Goal: Transaction & Acquisition: Purchase product/service

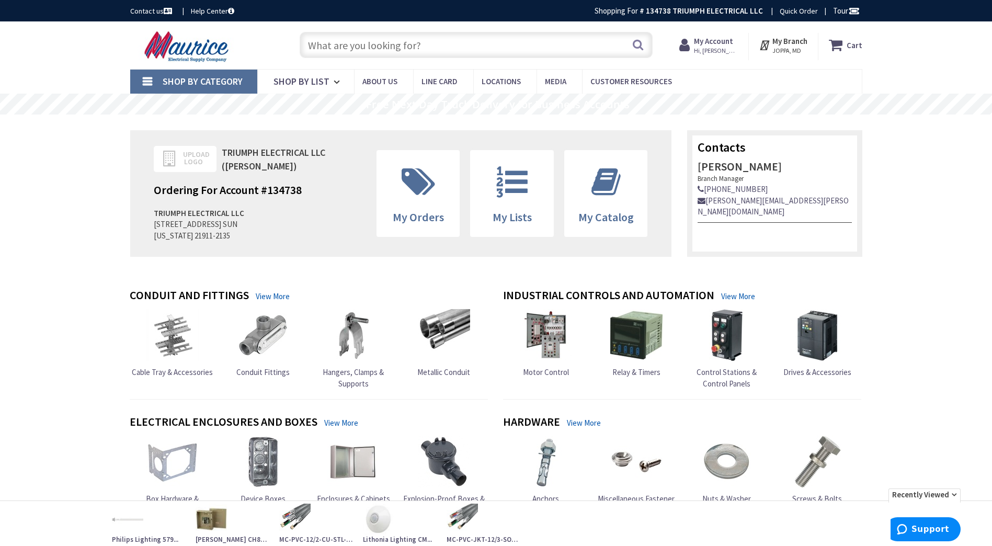
click at [463, 47] on input "text" at bounding box center [476, 45] width 353 height 26
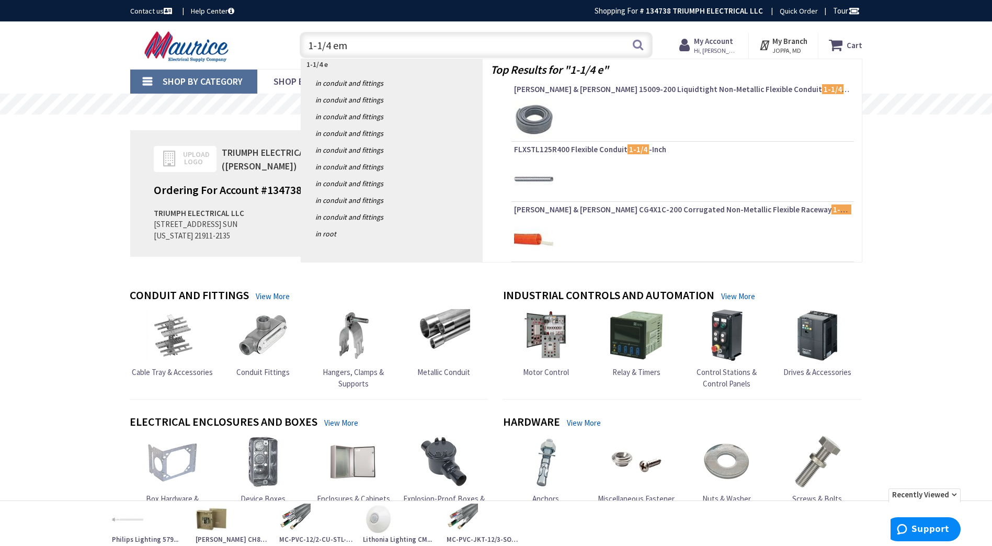
type input "1-1/4 emt"
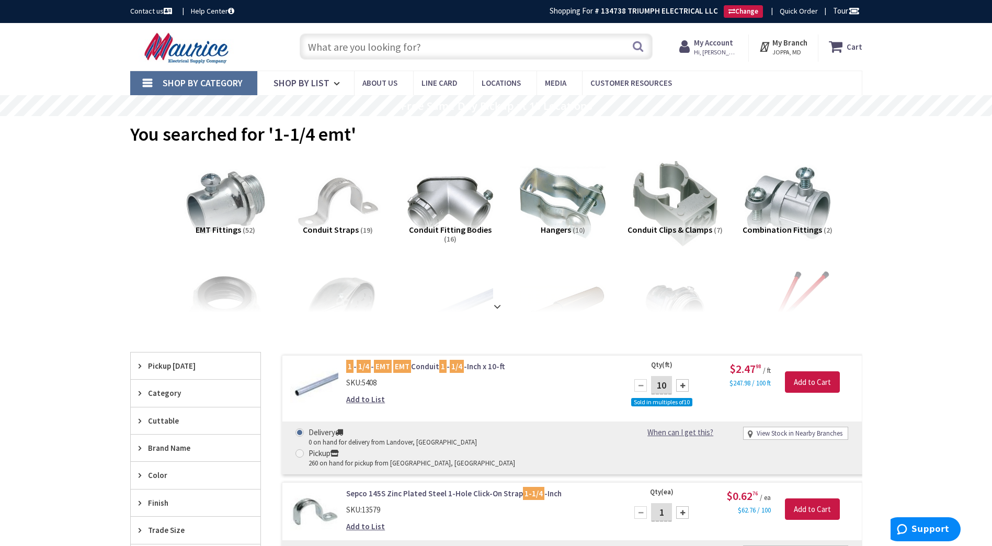
click at [402, 46] on input "text" at bounding box center [476, 46] width 353 height 26
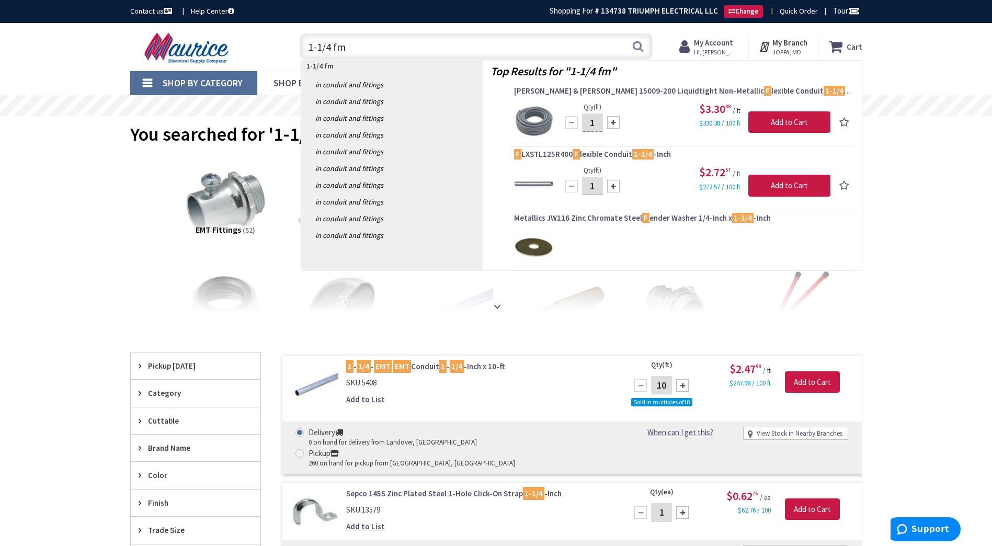
type input "1-1/4 fmc"
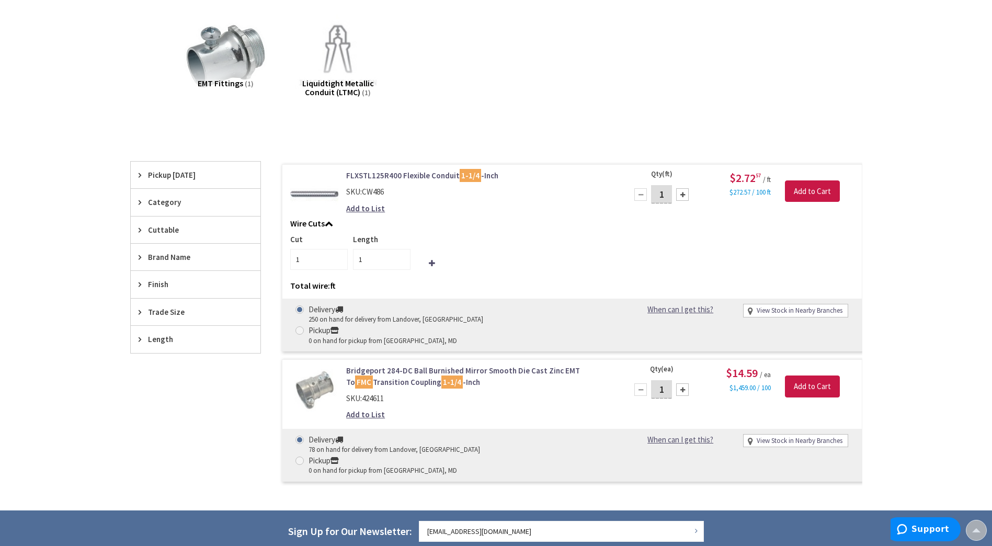
scroll to position [211, 0]
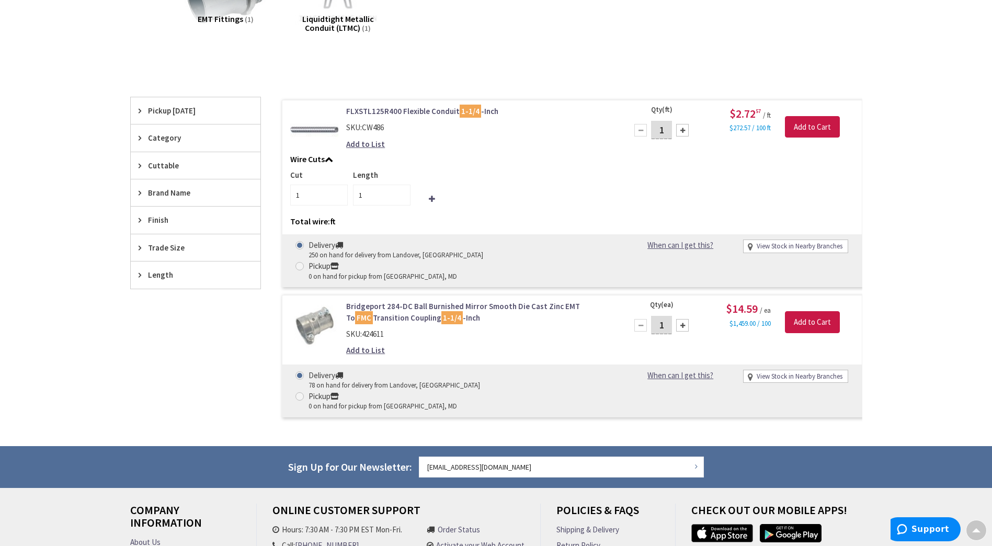
click at [509, 301] on link "Bridgeport 284-DC Ball Burnished Mirror Smooth Die Cast Zinc EMT To FMC Transit…" at bounding box center [479, 312] width 266 height 22
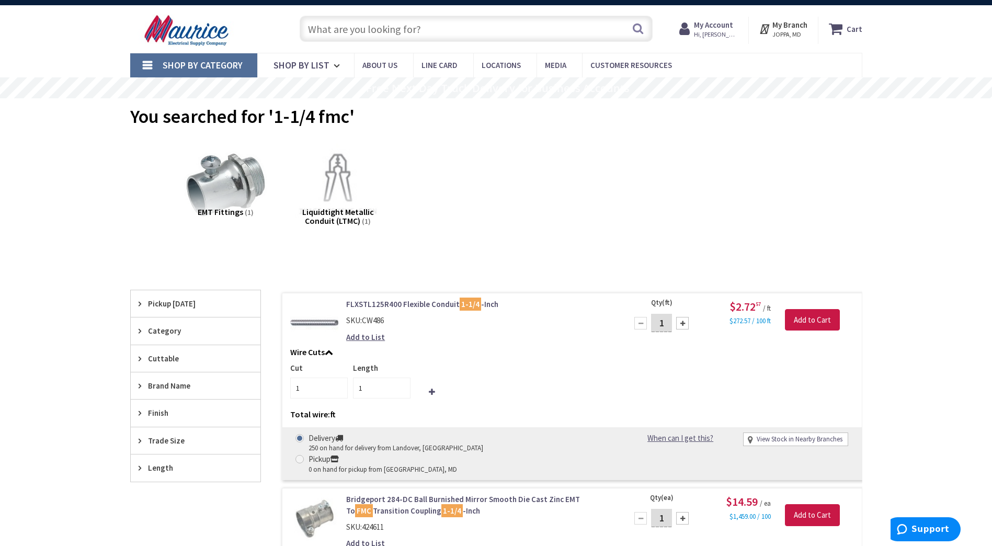
click at [334, 29] on input "text" at bounding box center [476, 29] width 353 height 26
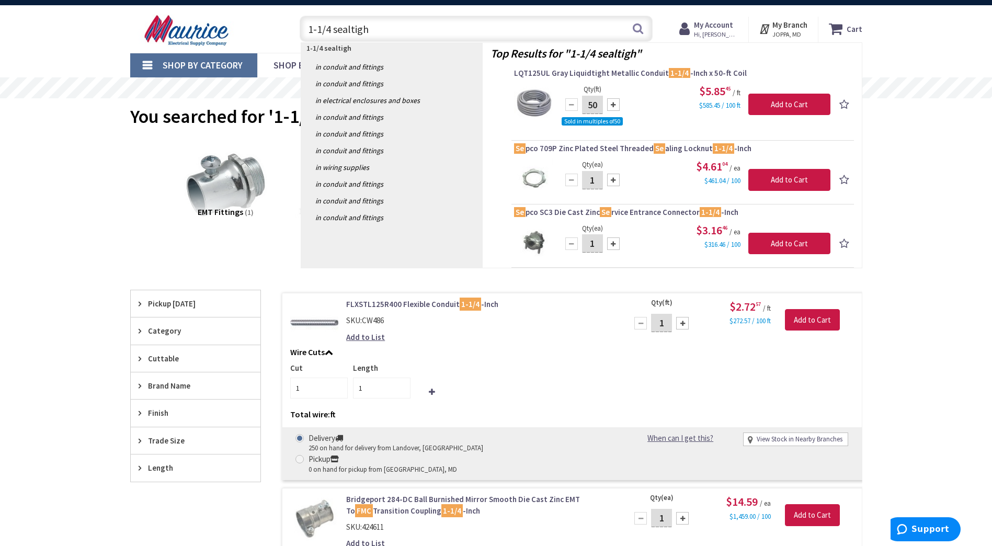
type input "1-1/4 sealtight"
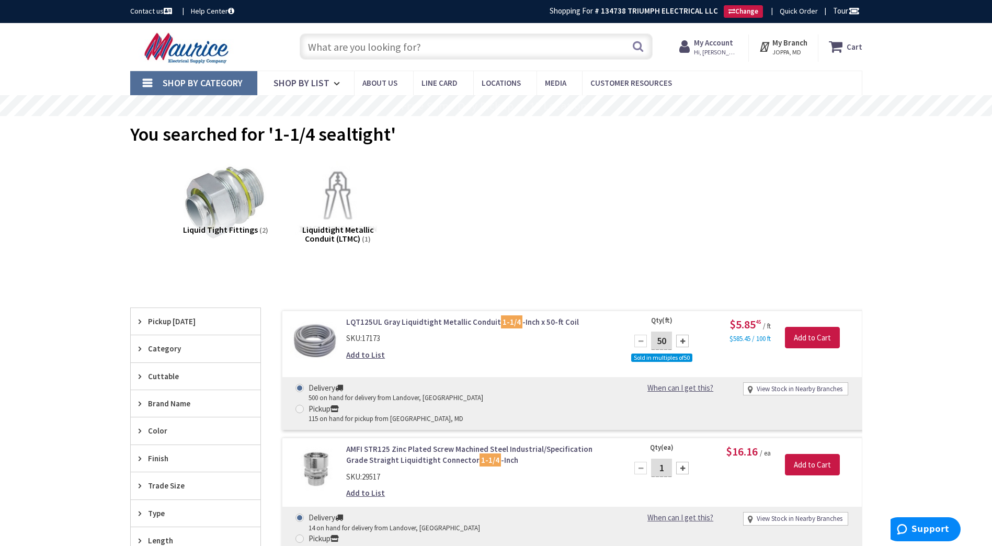
click at [501, 50] on input "text" at bounding box center [476, 46] width 353 height 26
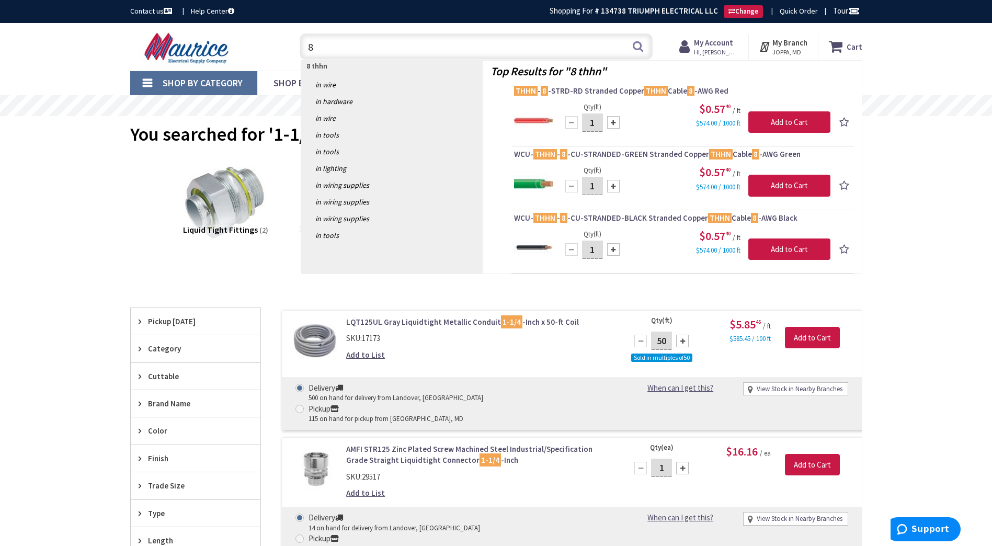
type input "8"
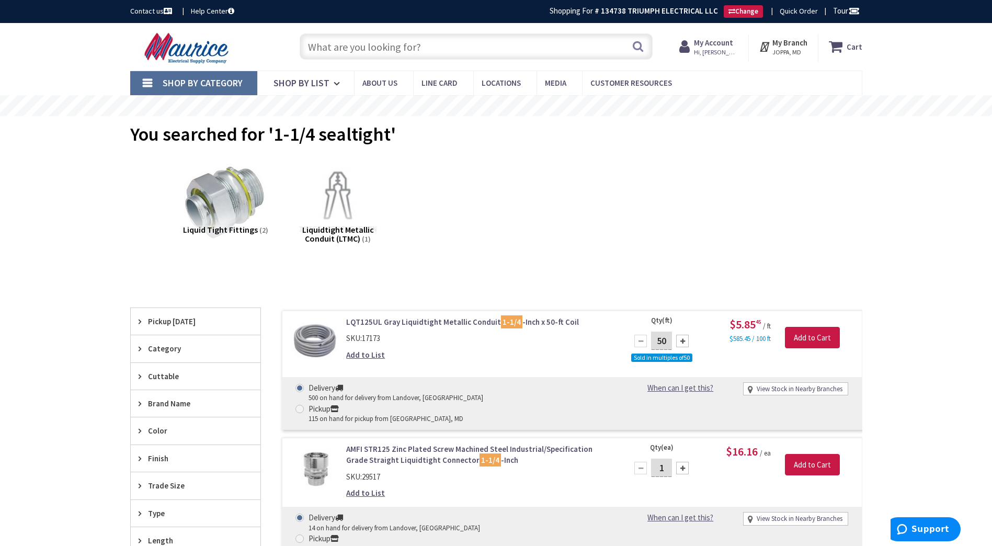
click at [347, 51] on input "text" at bounding box center [476, 46] width 353 height 26
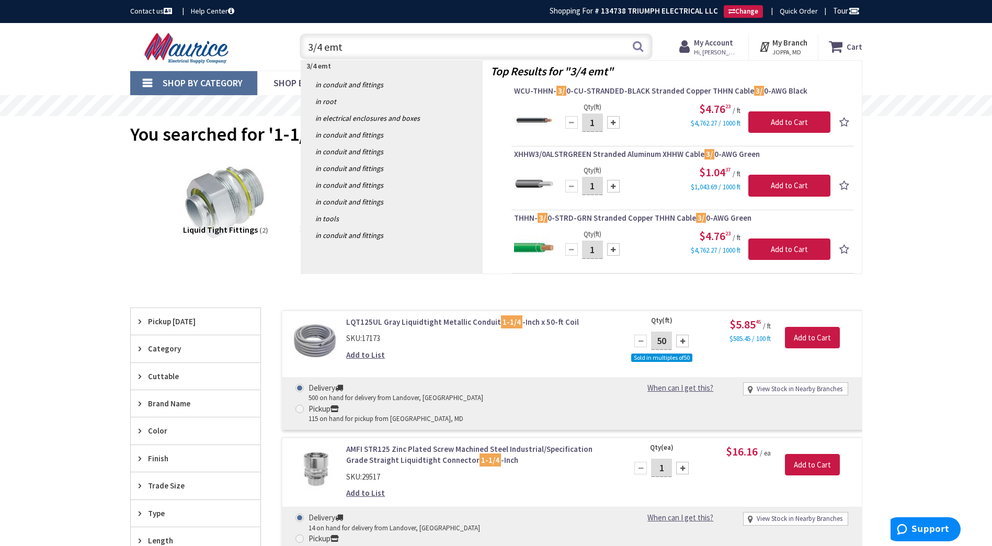
type input "3/4 emt c"
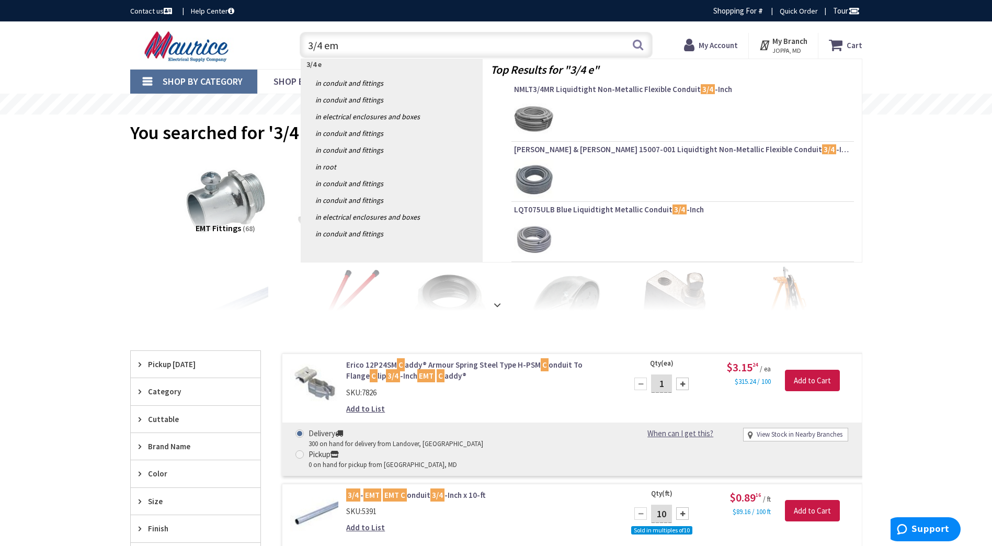
type input "3/4 emt"
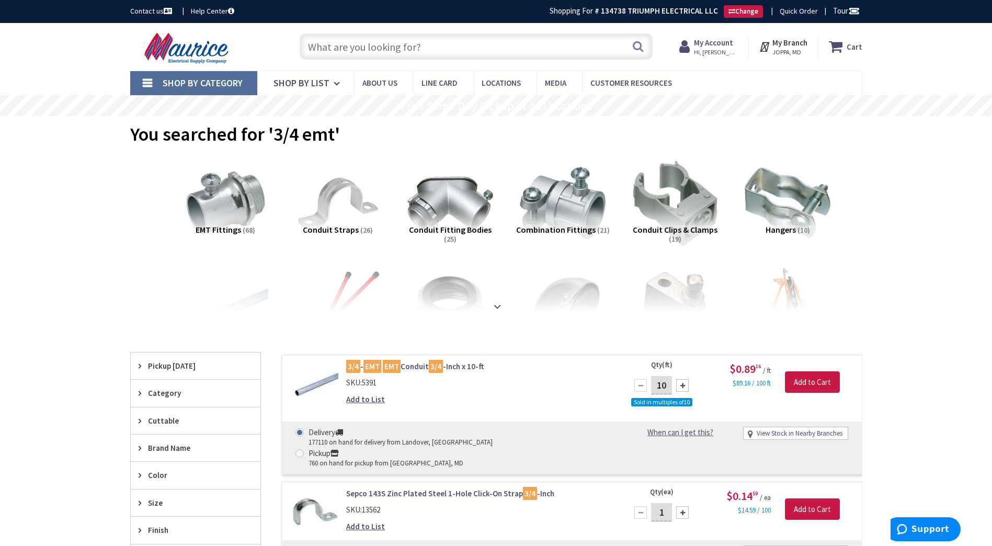
click at [390, 41] on input "text" at bounding box center [476, 46] width 353 height 26
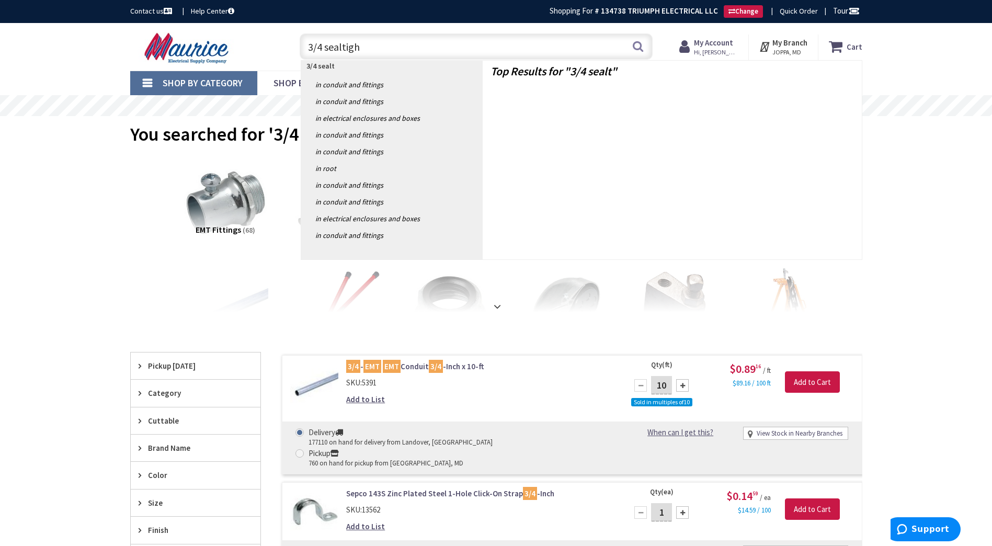
type input "3/4 sealtight"
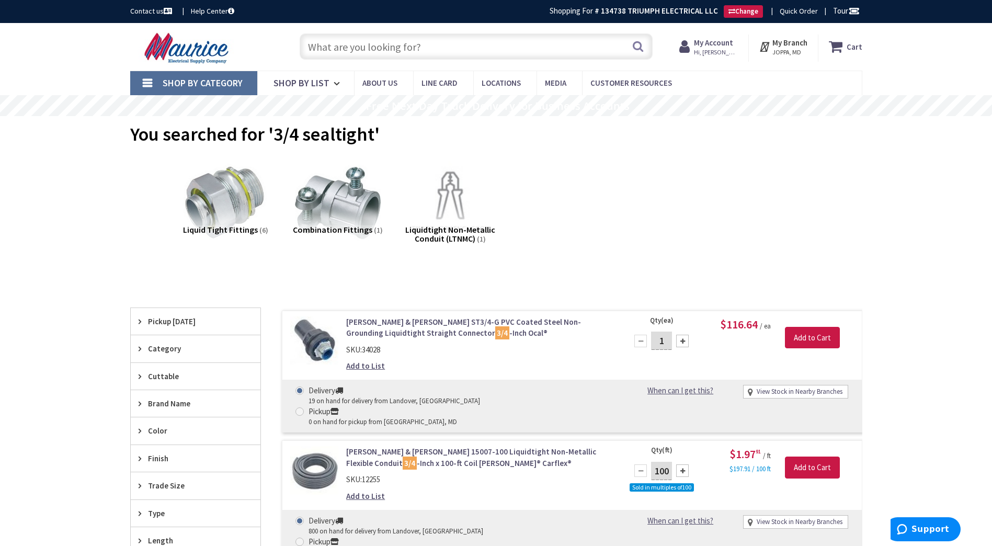
click at [442, 50] on input "text" at bounding box center [476, 46] width 353 height 26
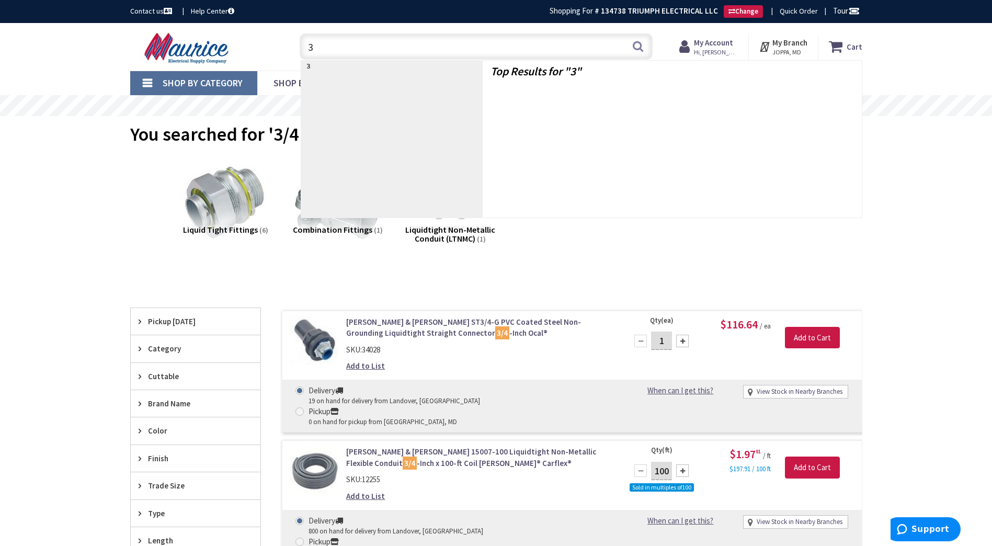
type input "3/"
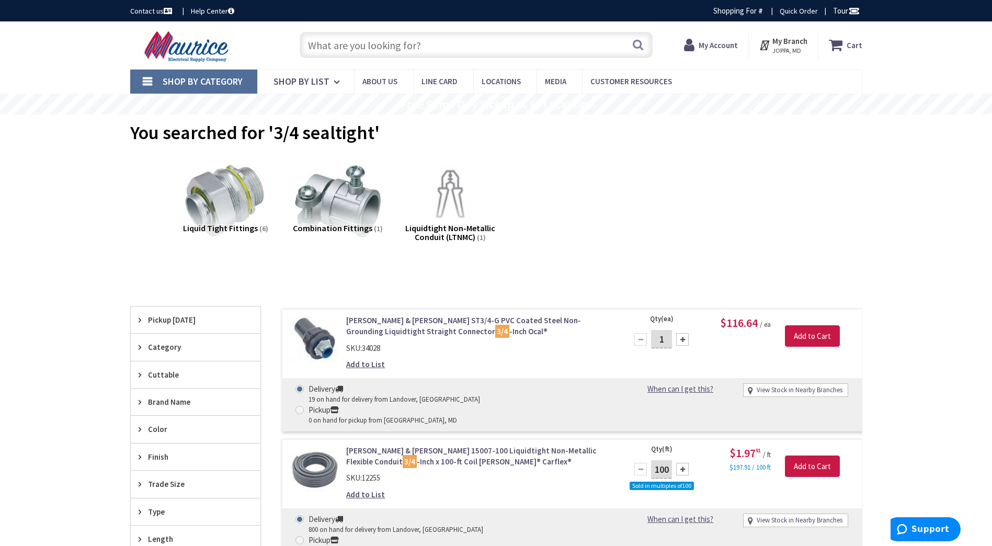
click at [437, 46] on input "text" at bounding box center [476, 45] width 353 height 26
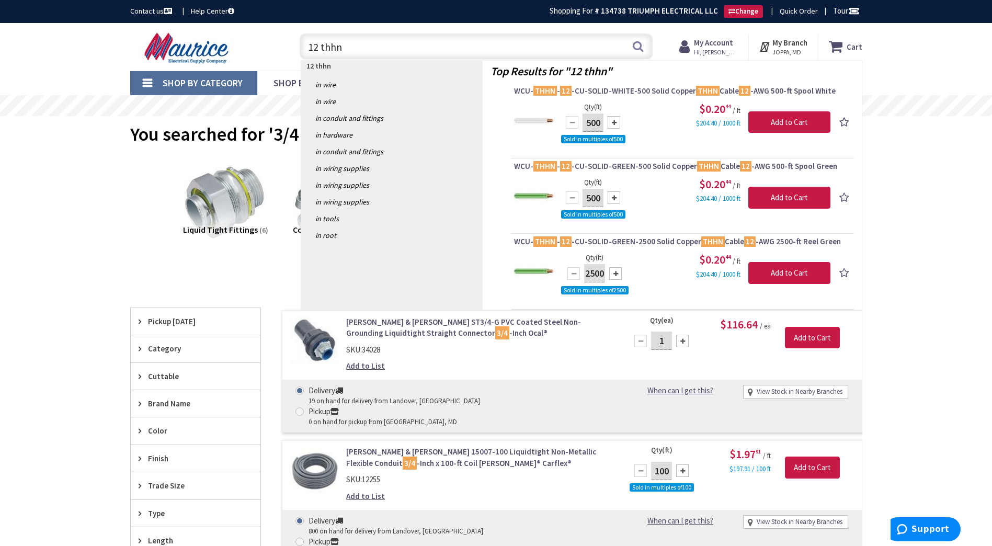
type input "12 thhn"
